Goal: Navigation & Orientation: Find specific page/section

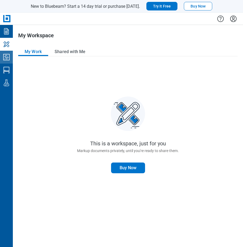
click at [6, 57] on icon "Studio Projects" at bounding box center [6, 57] width 9 height 9
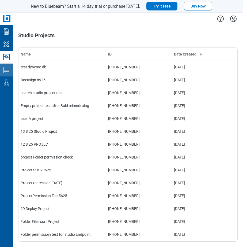
click at [10, 70] on icon "Studio Sessions" at bounding box center [6, 70] width 9 height 9
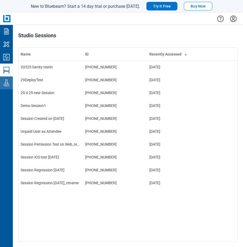
click at [8, 85] on icon "Labs" at bounding box center [6, 82] width 9 height 9
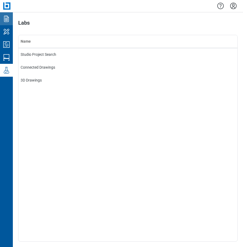
click at [8, 20] on icon "Documents" at bounding box center [6, 18] width 9 height 9
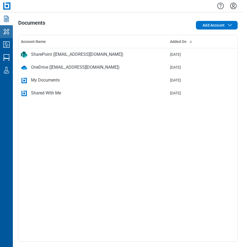
click at [8, 31] on icon "My Workspace" at bounding box center [6, 32] width 6 height 6
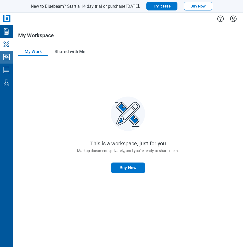
click at [6, 56] on icon "Studio Projects" at bounding box center [6, 57] width 6 height 6
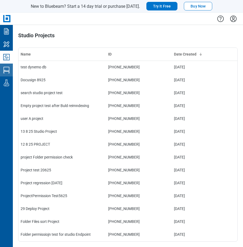
click at [9, 68] on icon "Studio Sessions" at bounding box center [6, 70] width 6 height 6
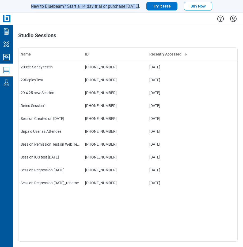
drag, startPoint x: 32, startPoint y: 7, endPoint x: 139, endPoint y: 7, distance: 106.9
click at [139, 7] on span "New to Bluebeam? Start a 14 day trial or purchase [DATE]." at bounding box center [85, 6] width 109 height 5
drag, startPoint x: 139, startPoint y: 7, endPoint x: 195, endPoint y: 36, distance: 63.6
click at [188, 32] on div "Studio Sessions Name ID Recently Accessed 20325 Sanity testin 954-773-277 [DATE…" at bounding box center [128, 136] width 230 height 222
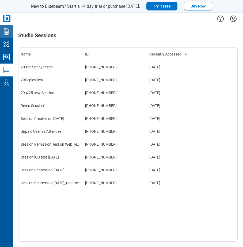
click at [4, 32] on icon "Documents" at bounding box center [6, 31] width 5 height 6
